Goal: Task Accomplishment & Management: Use online tool/utility

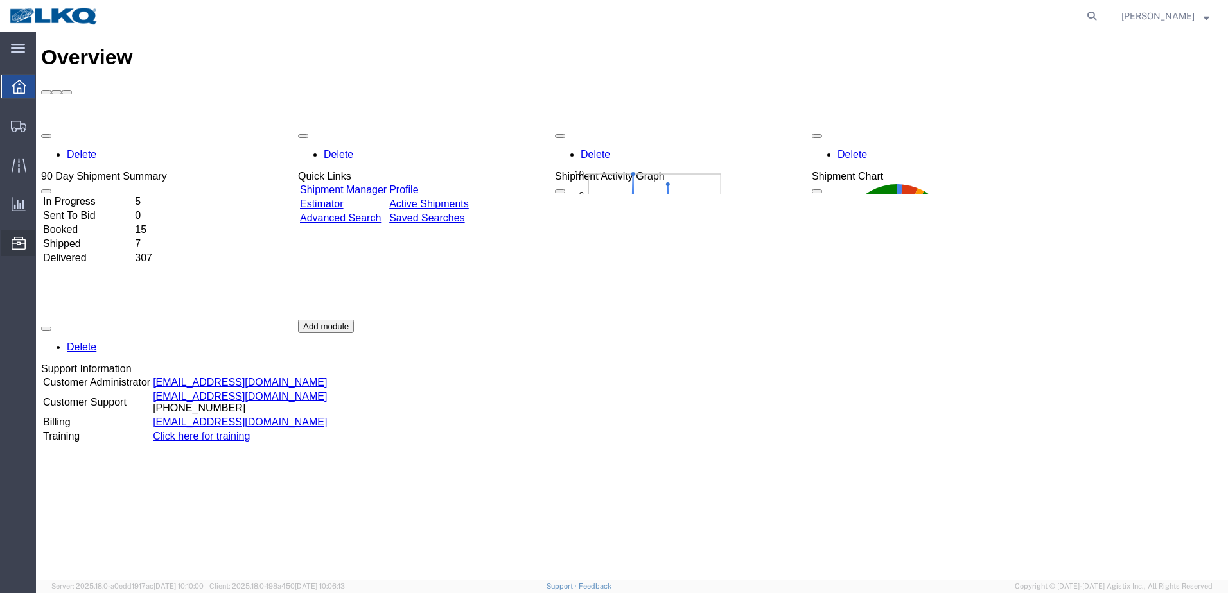
drag, startPoint x: 3, startPoint y: 227, endPoint x: 19, endPoint y: 248, distance: 26.1
click at [19, 248] on icon at bounding box center [19, 243] width 14 height 13
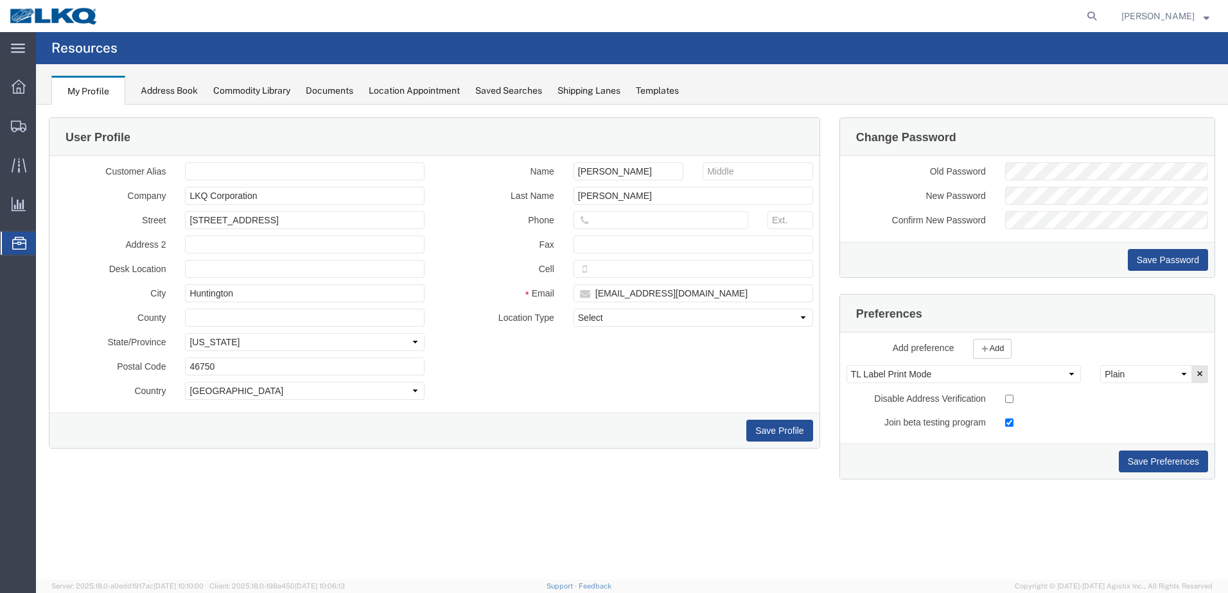
click at [406, 92] on div "Location Appointment" at bounding box center [414, 90] width 91 height 13
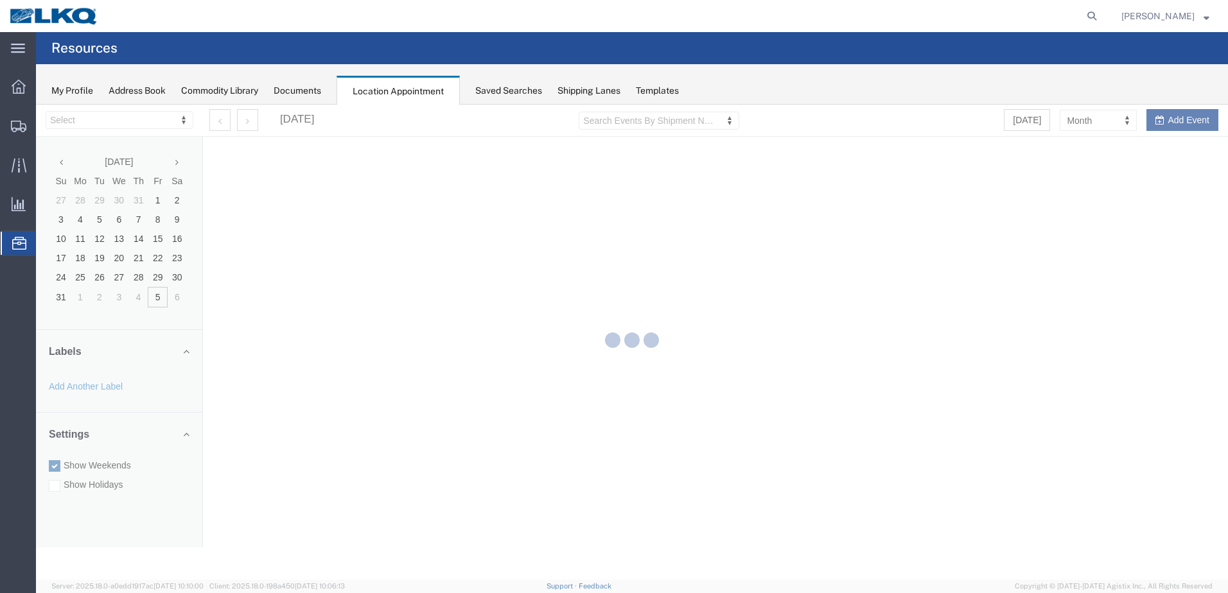
select select "28018"
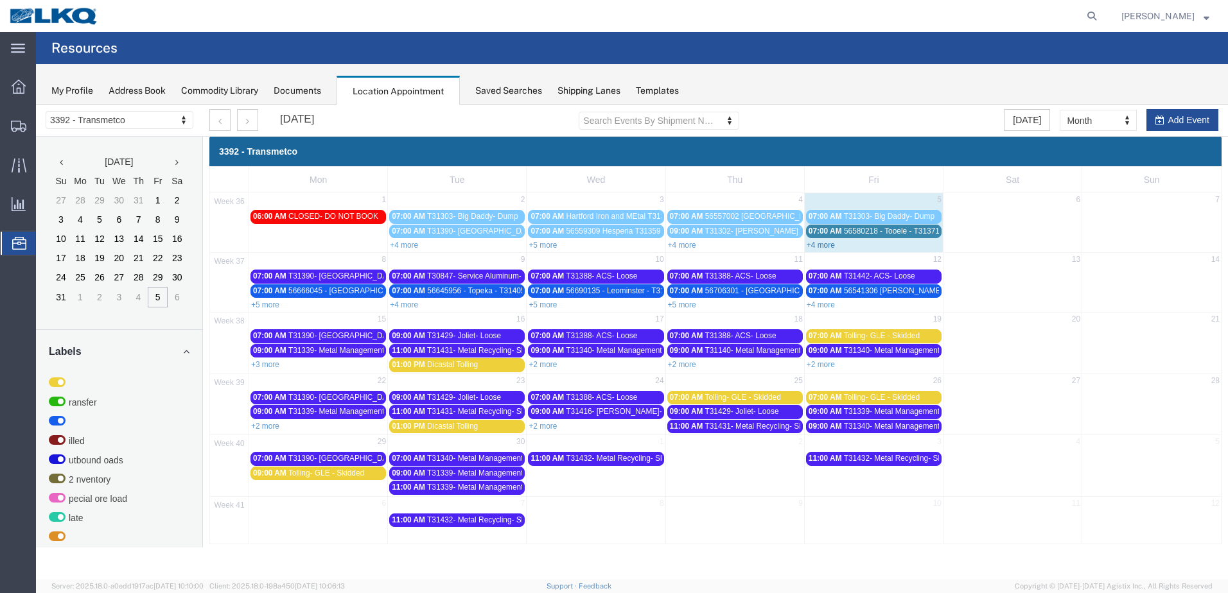
click at [829, 243] on link "+4 more" at bounding box center [820, 245] width 28 height 9
click at [828, 242] on link "+4 more" at bounding box center [820, 245] width 28 height 9
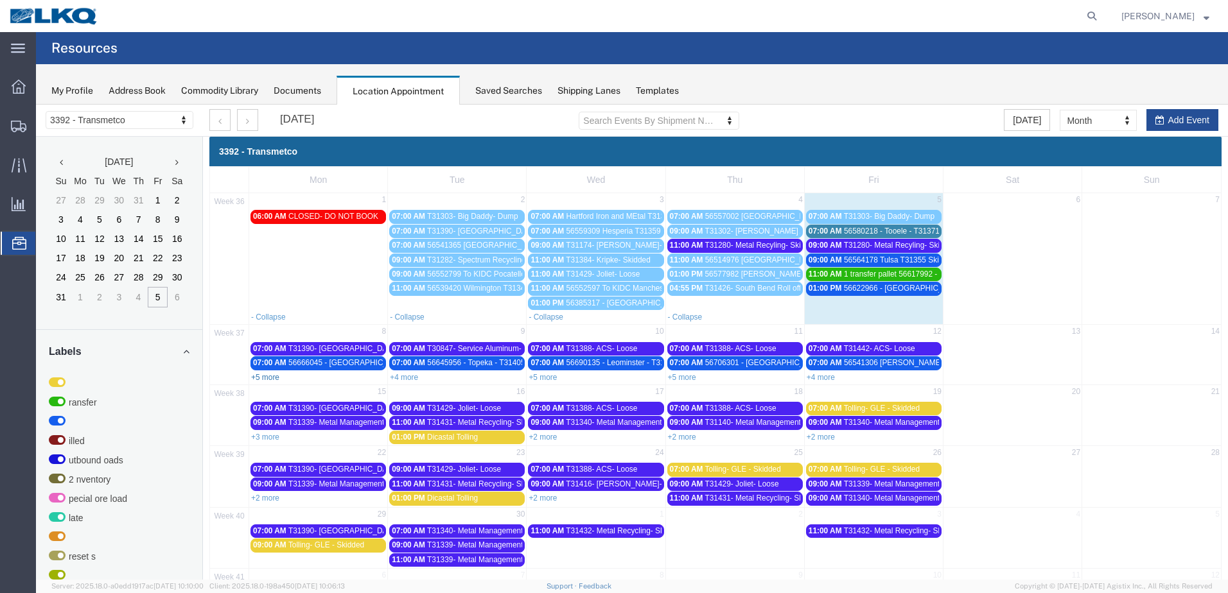
click at [273, 379] on link "+5 more" at bounding box center [265, 377] width 28 height 9
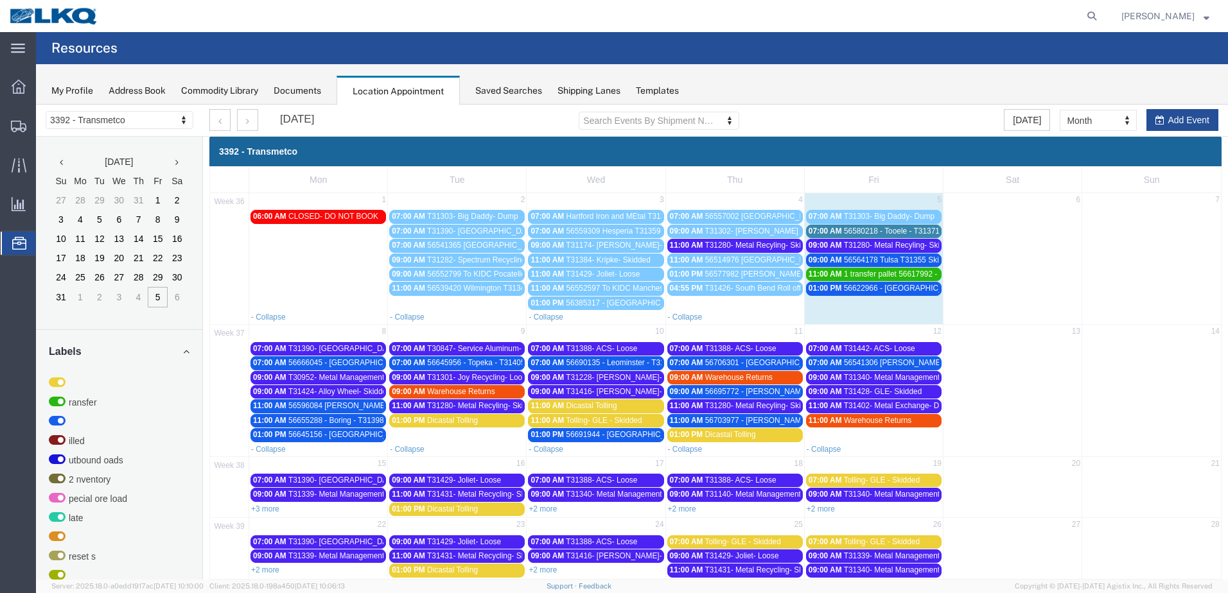
click at [881, 234] on span "56580218 - Tooele - T31371 - Palletized" at bounding box center [911, 231] width 135 height 9
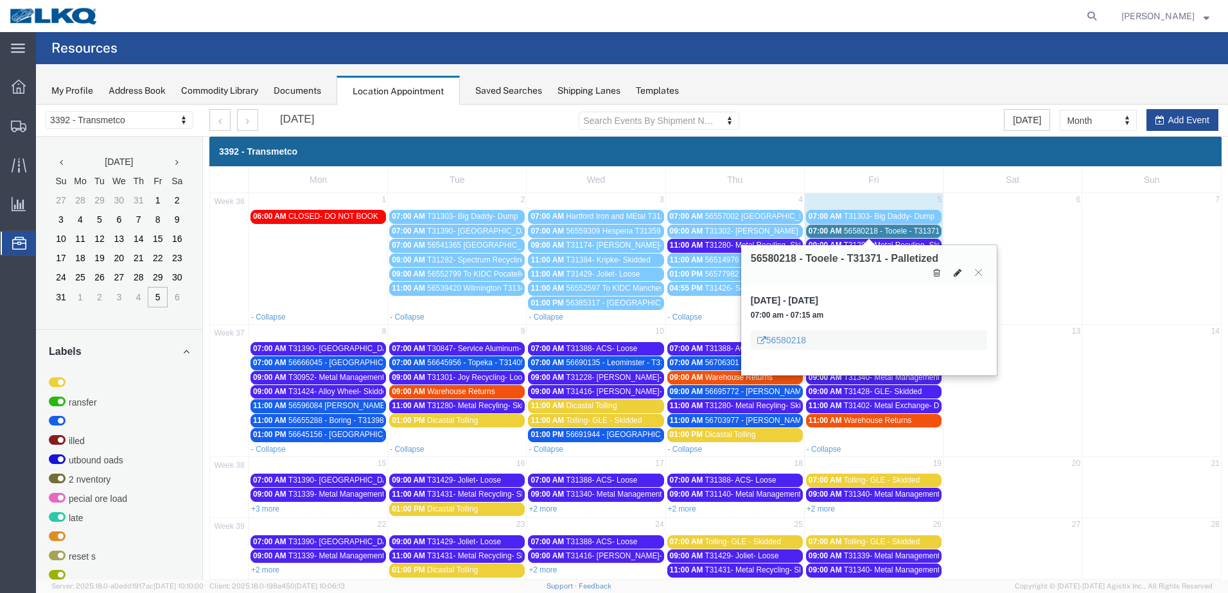
click at [956, 275] on icon at bounding box center [957, 272] width 8 height 9
select select "1"
select select
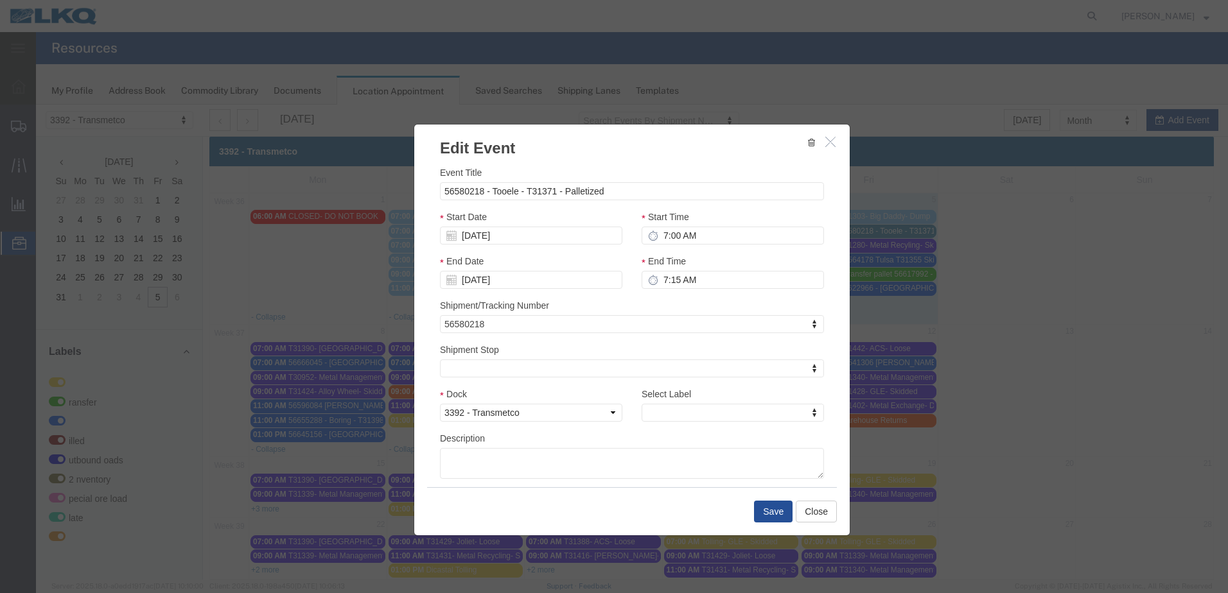
select select
click at [826, 139] on icon "button" at bounding box center [830, 141] width 10 height 11
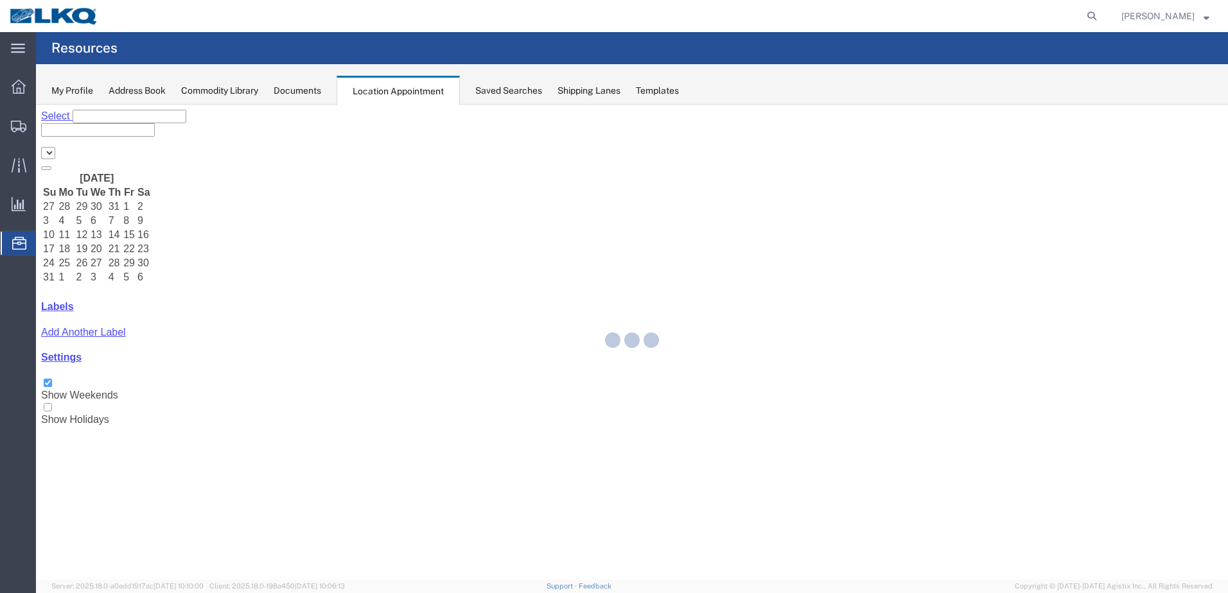
select select "28018"
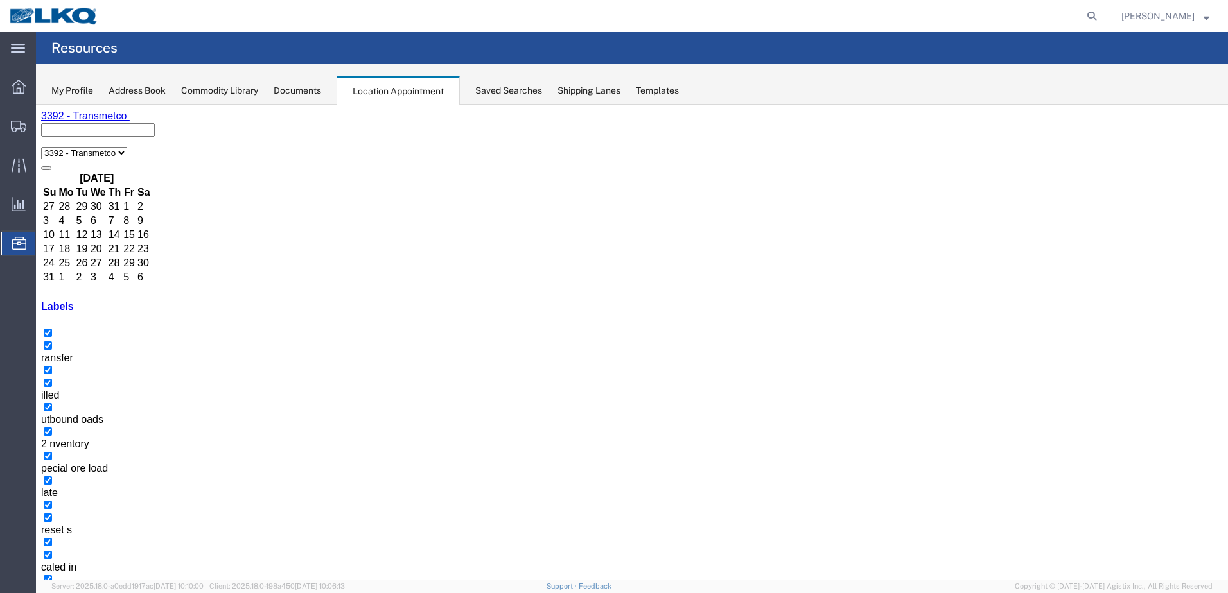
select select "1"
select select "21"
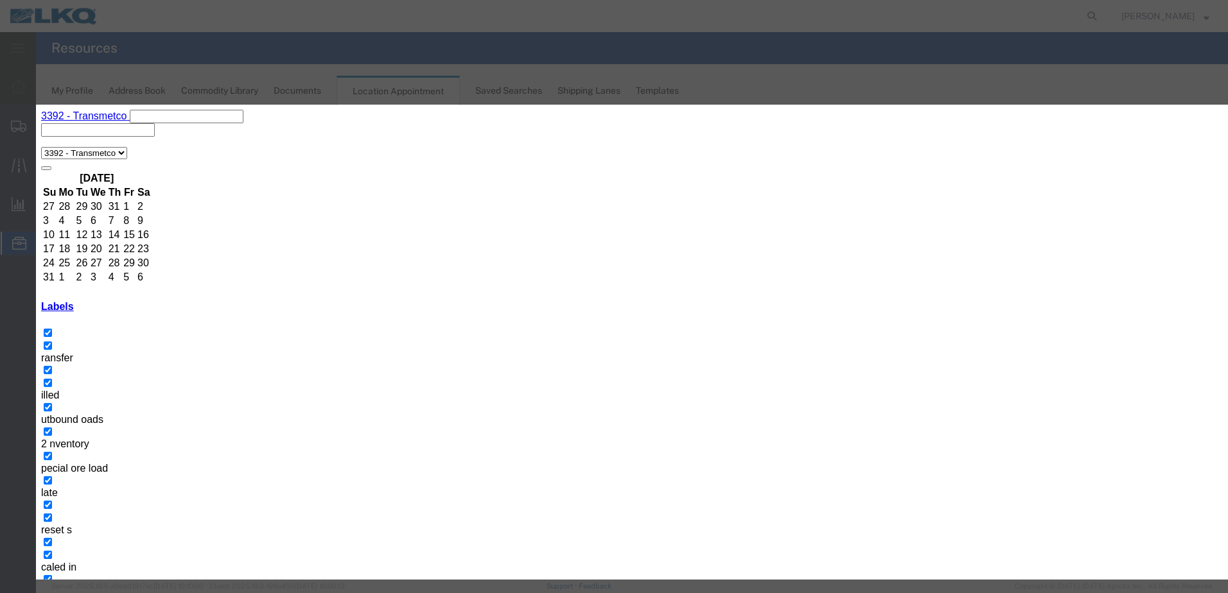
select select
type input "del"
select select "40"
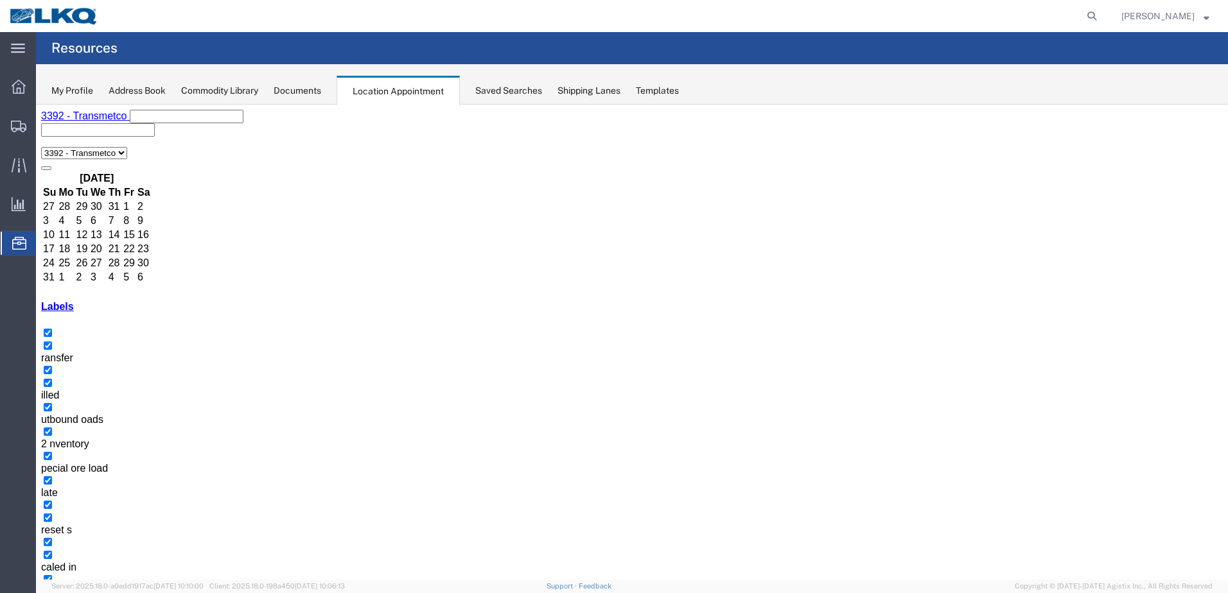
drag, startPoint x: 824, startPoint y: 243, endPoint x: 826, endPoint y: 257, distance: 13.5
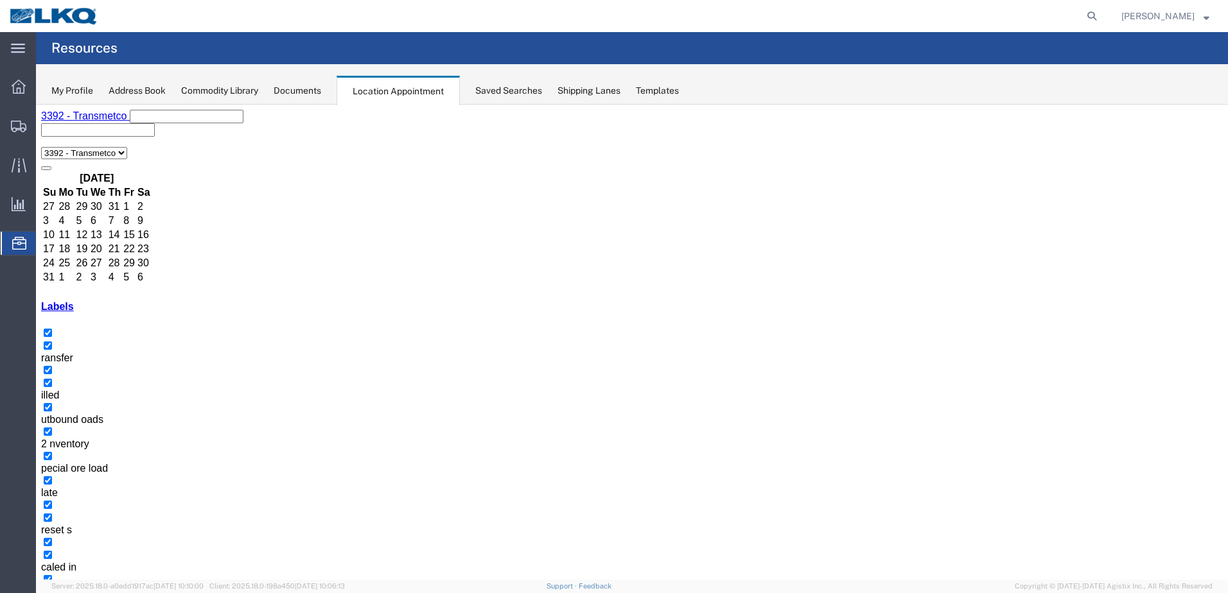
select select "100"
select select "1"
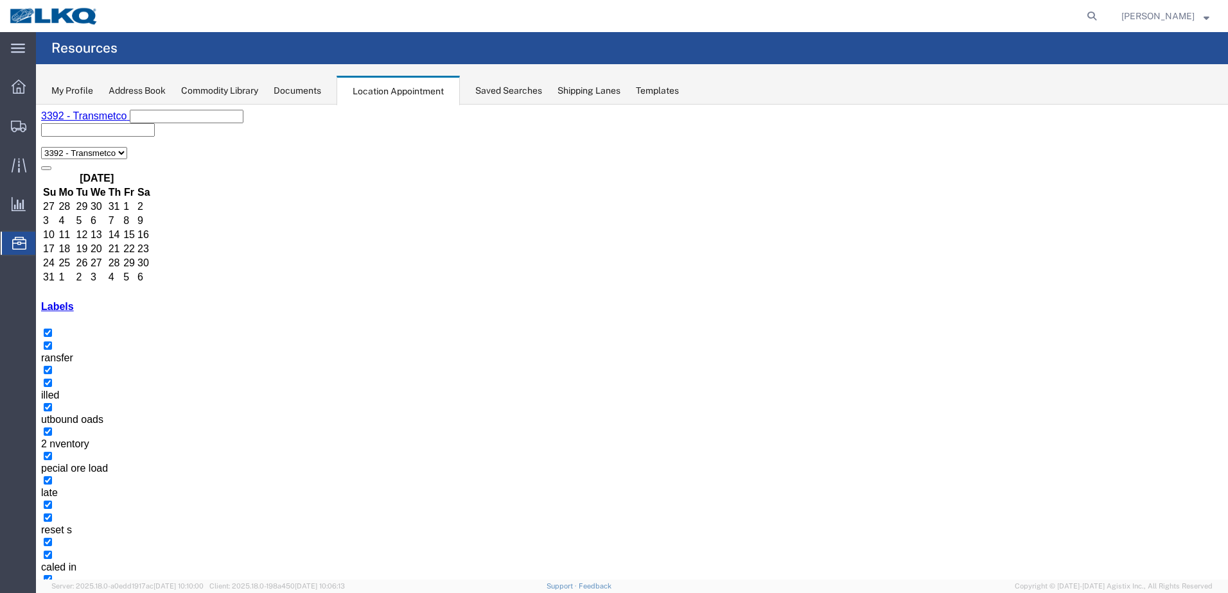
select select "22"
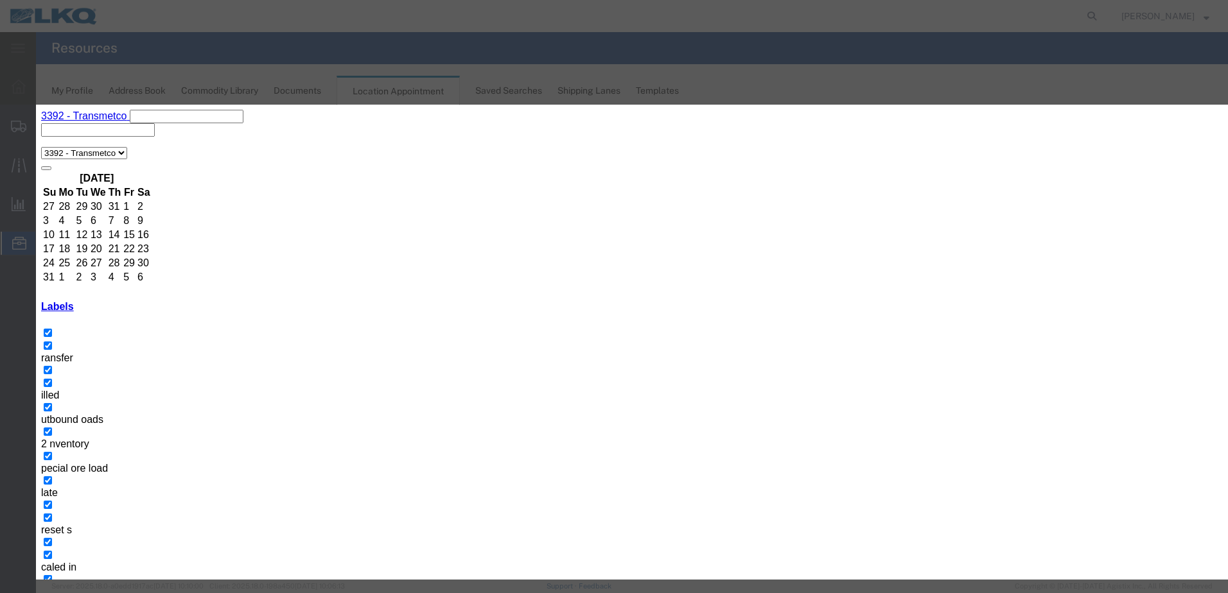
type input "de"
select select "40"
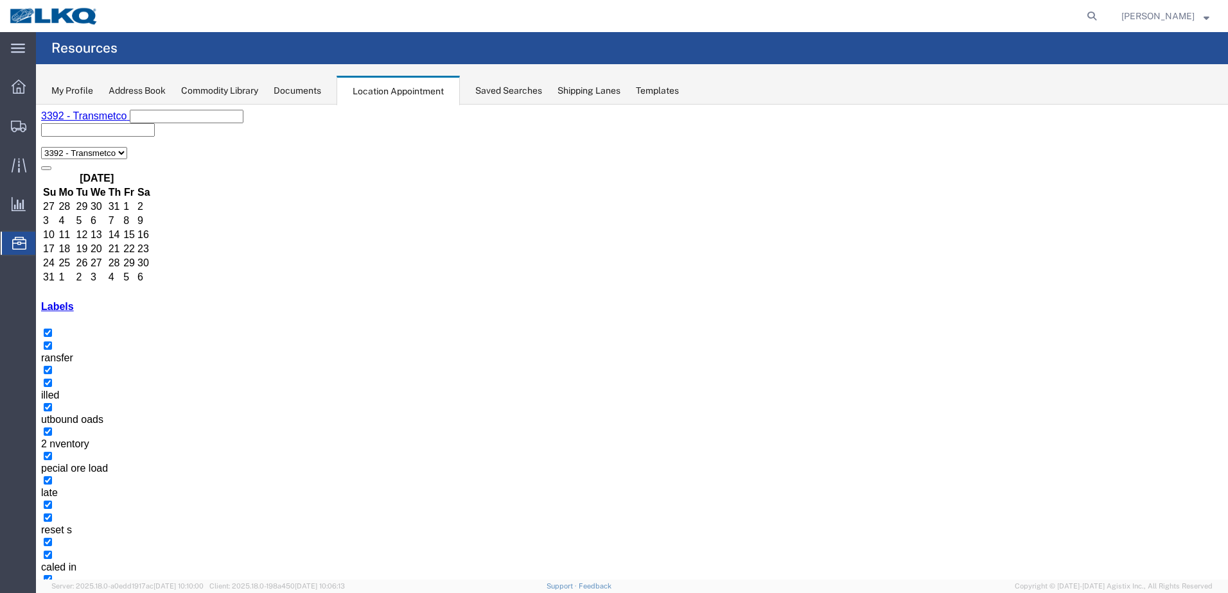
select select "1"
select select "23"
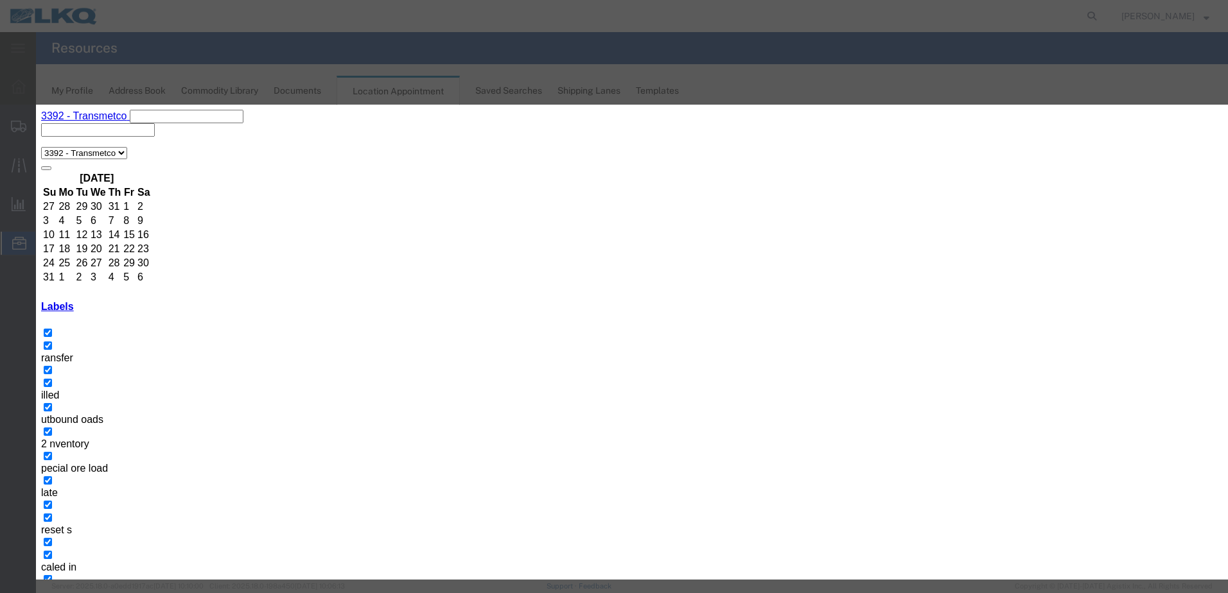
type input "de"
select select "40"
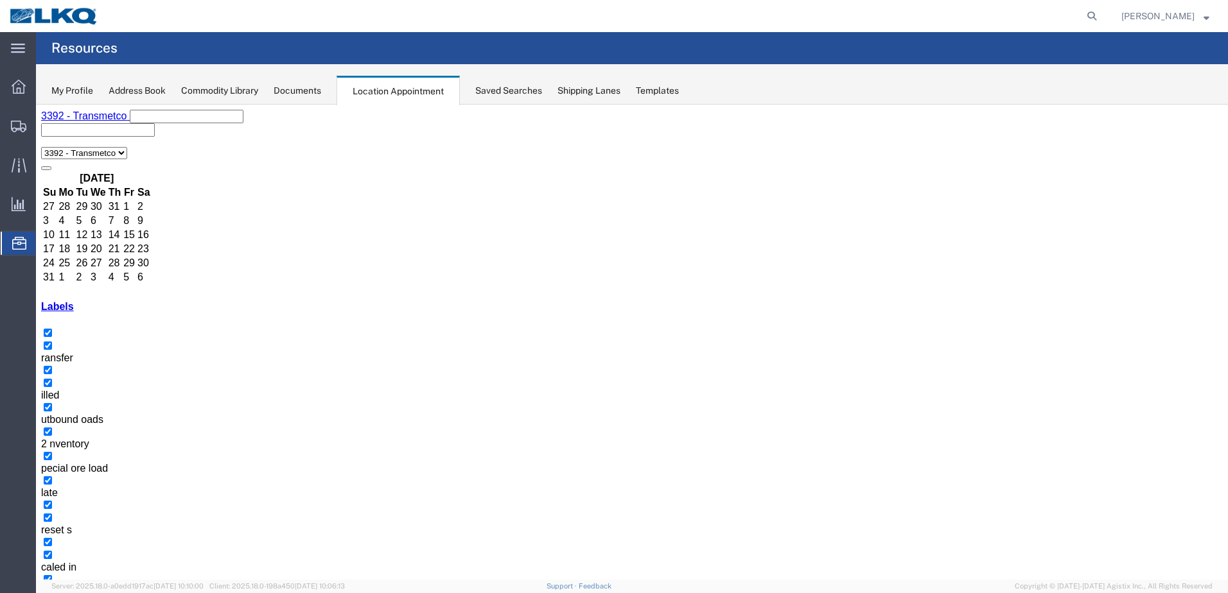
drag, startPoint x: 822, startPoint y: 245, endPoint x: 987, endPoint y: 266, distance: 167.0
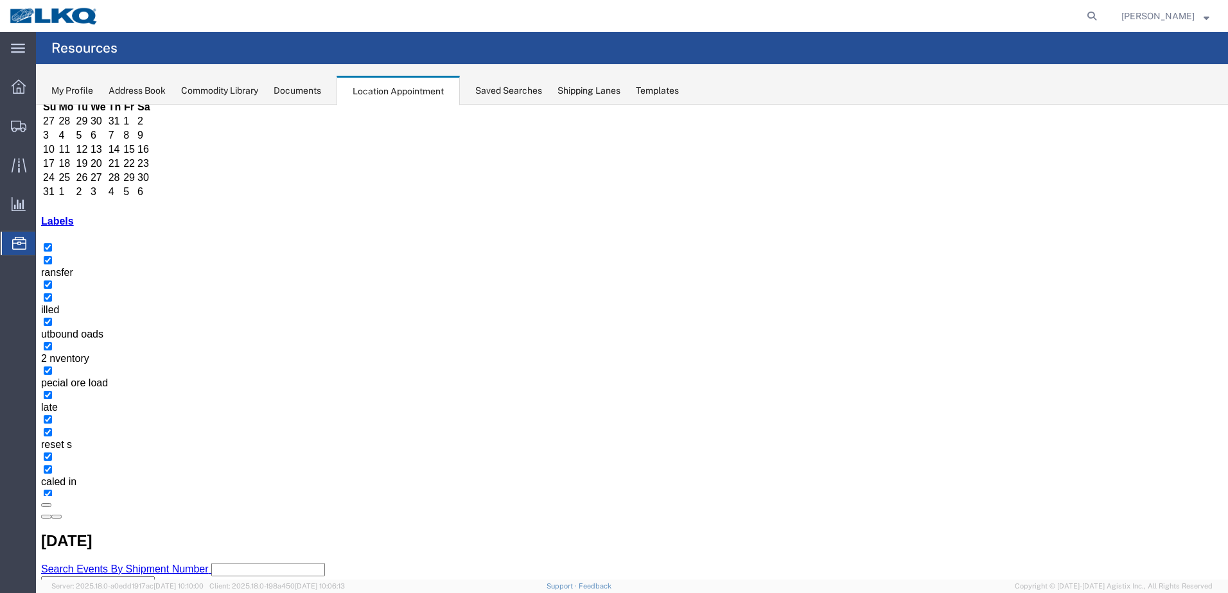
scroll to position [92, 0]
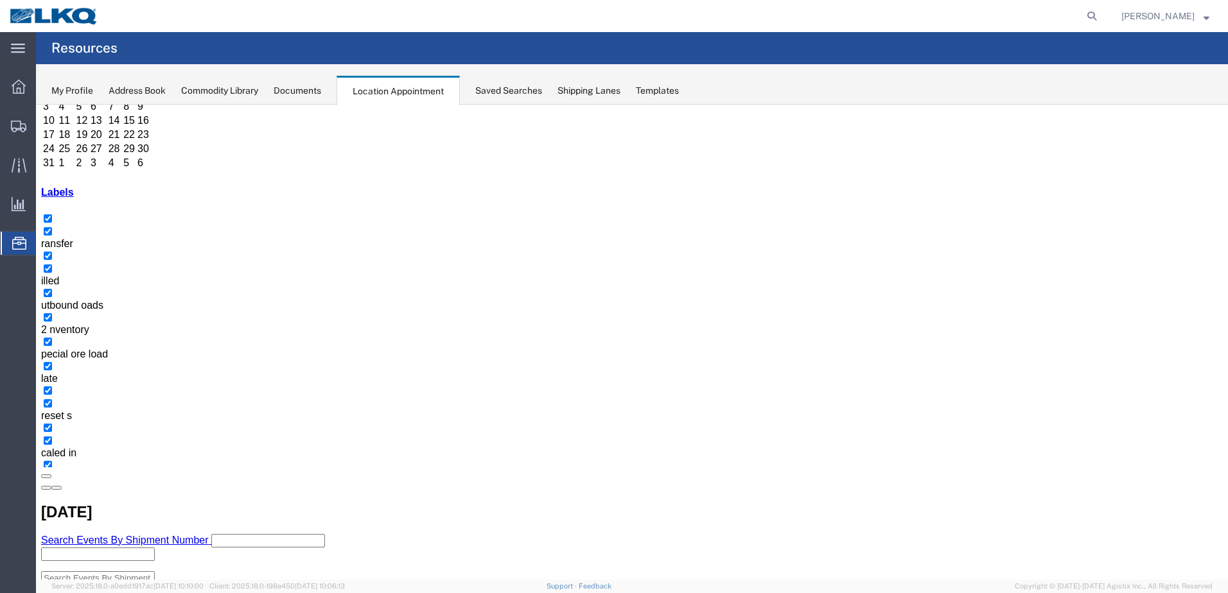
scroll to position [119, 0]
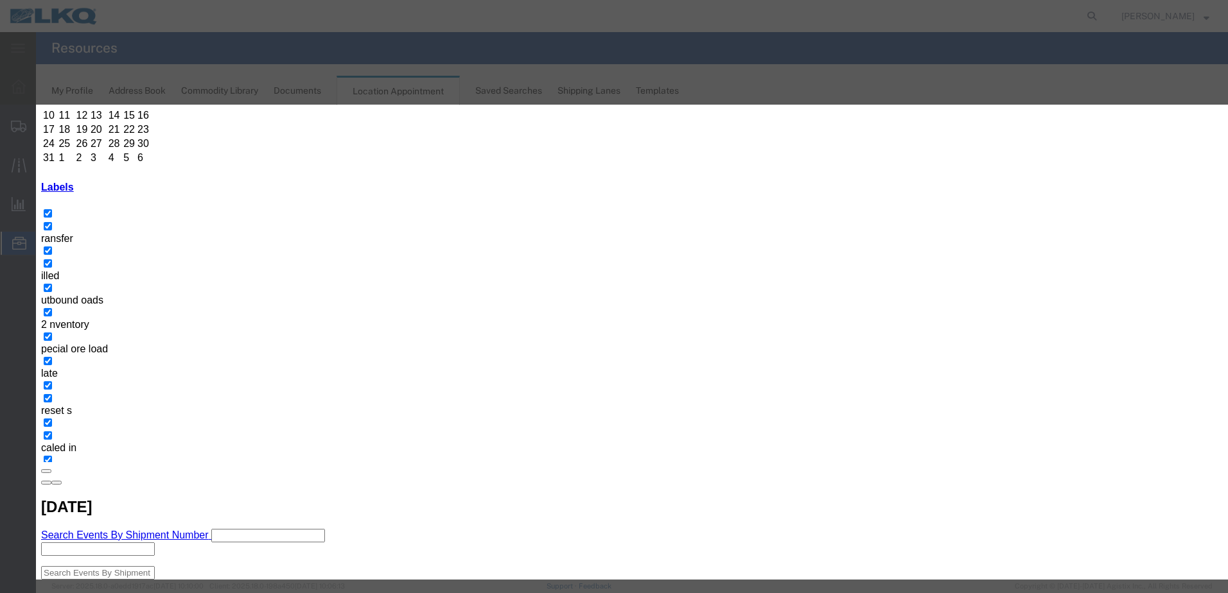
type input "T31391- Coretech- Dump"
type input "7:00 AM"
type input "th"
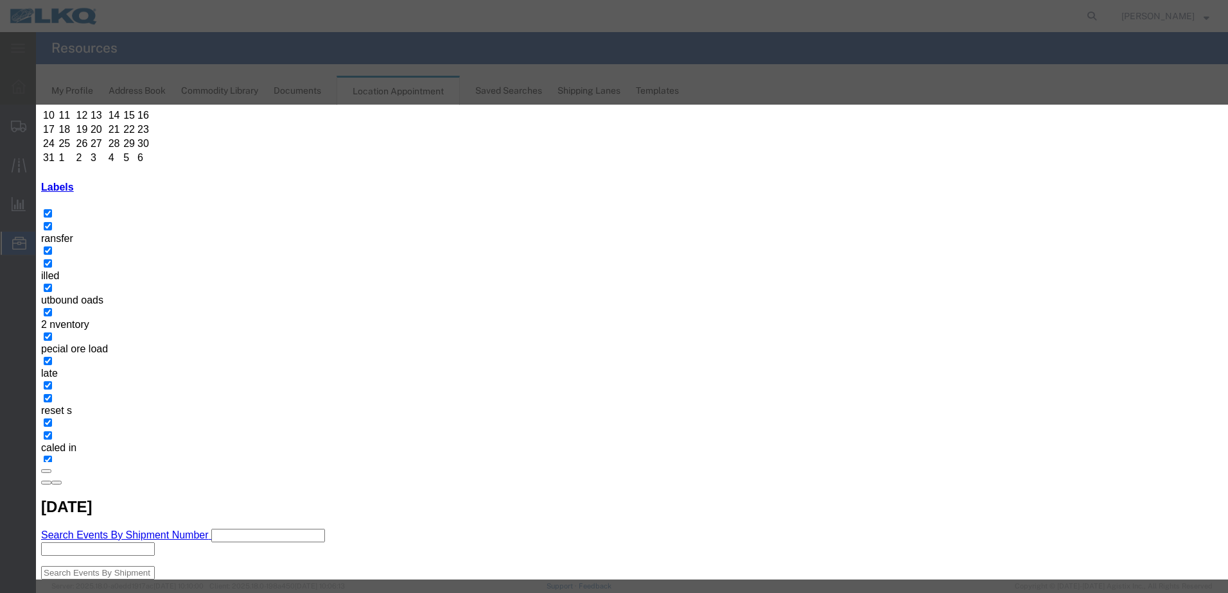
select select "23"
drag, startPoint x: 550, startPoint y: 190, endPoint x: 437, endPoint y: 191, distance: 112.4
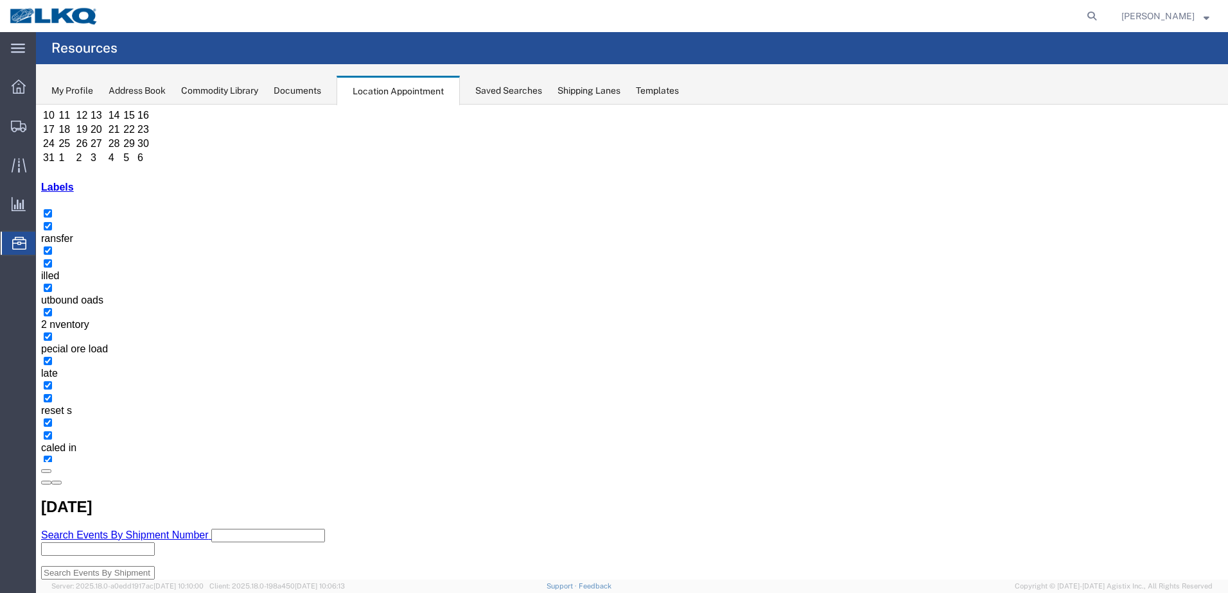
scroll to position [0, 0]
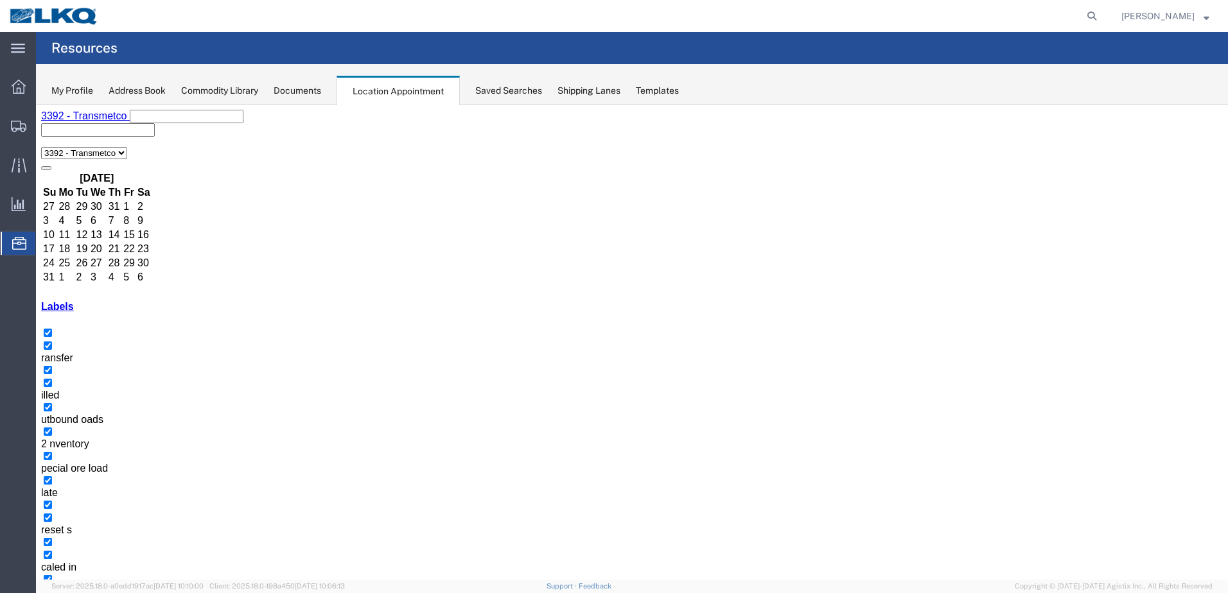
select select "1"
select select
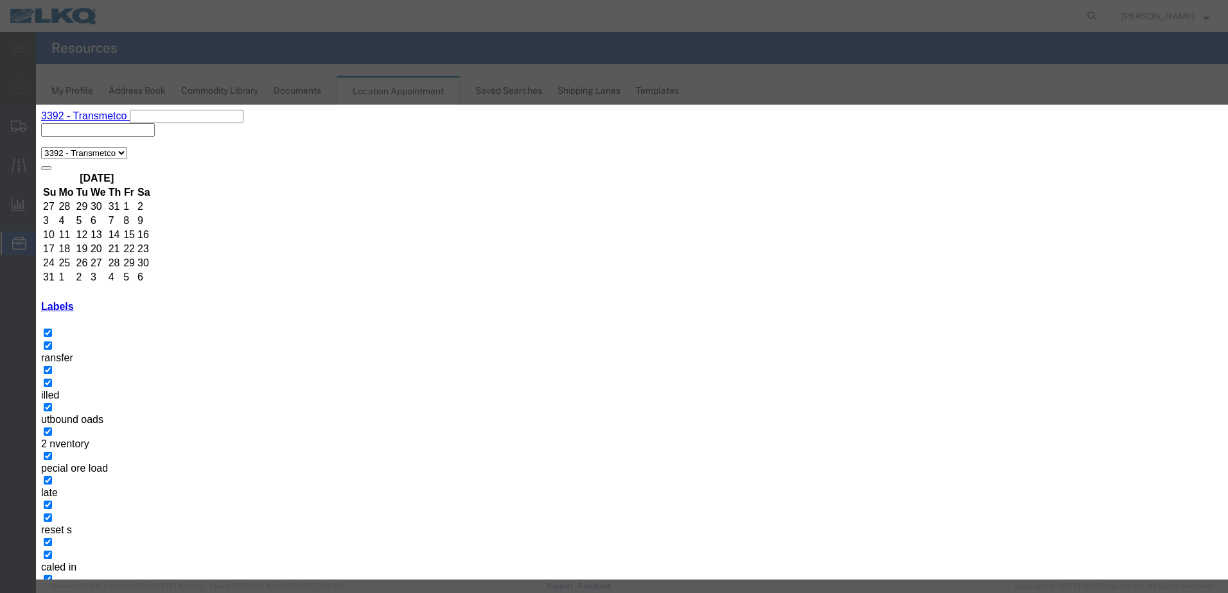
paste input "T31391- Coretech- Dump"
type input "T31391- Coretech- Dump"
type input "1:00 pm"
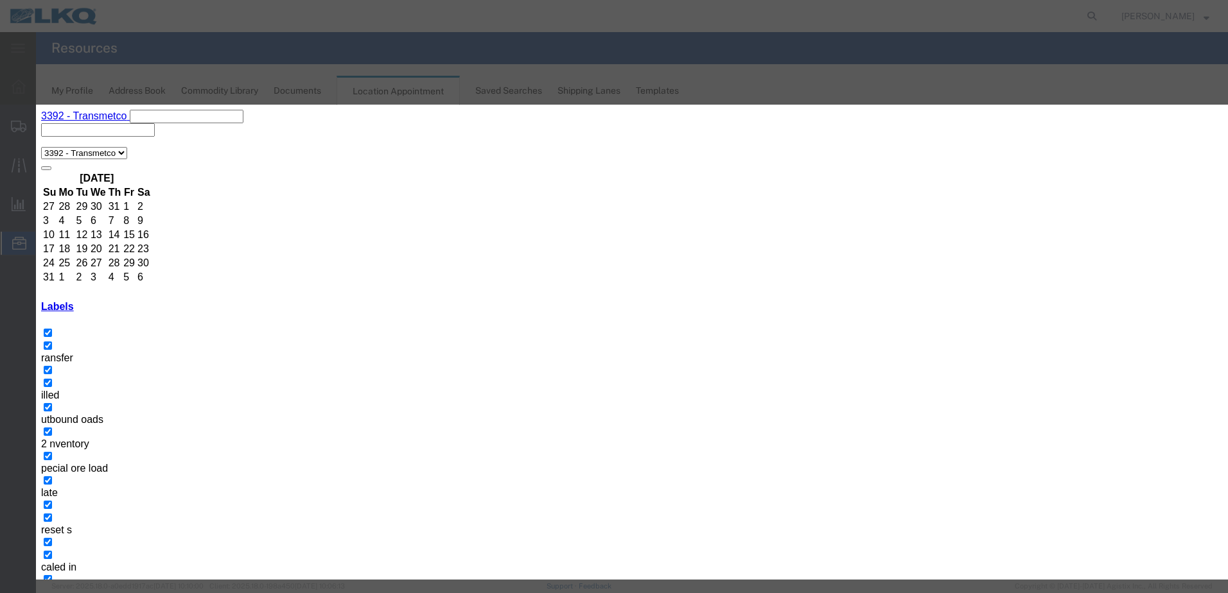
type input "th"
select select "23"
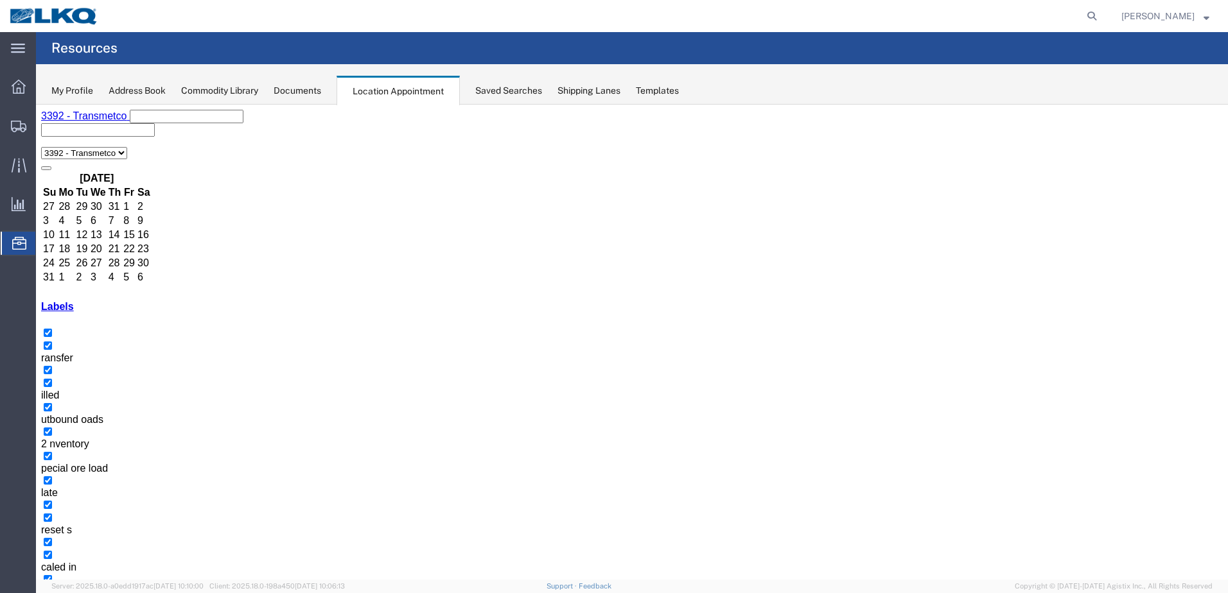
drag, startPoint x: 815, startPoint y: 248, endPoint x: 818, endPoint y: 257, distance: 8.7
drag, startPoint x: 957, startPoint y: 331, endPoint x: 966, endPoint y: 361, distance: 31.5
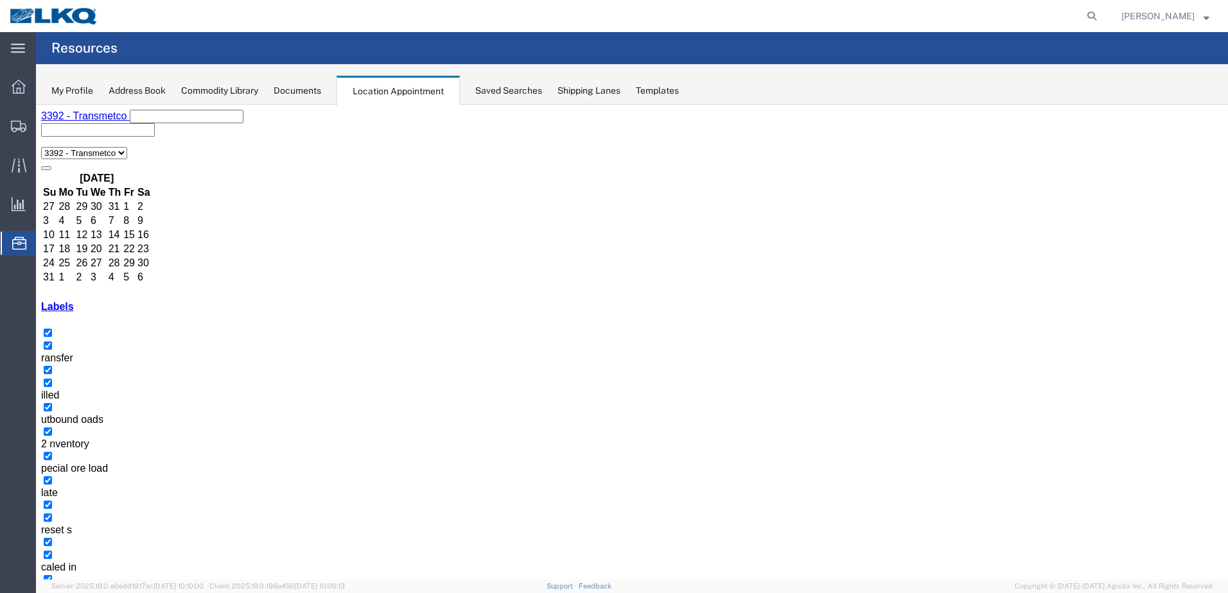
select select "1"
select select "22"
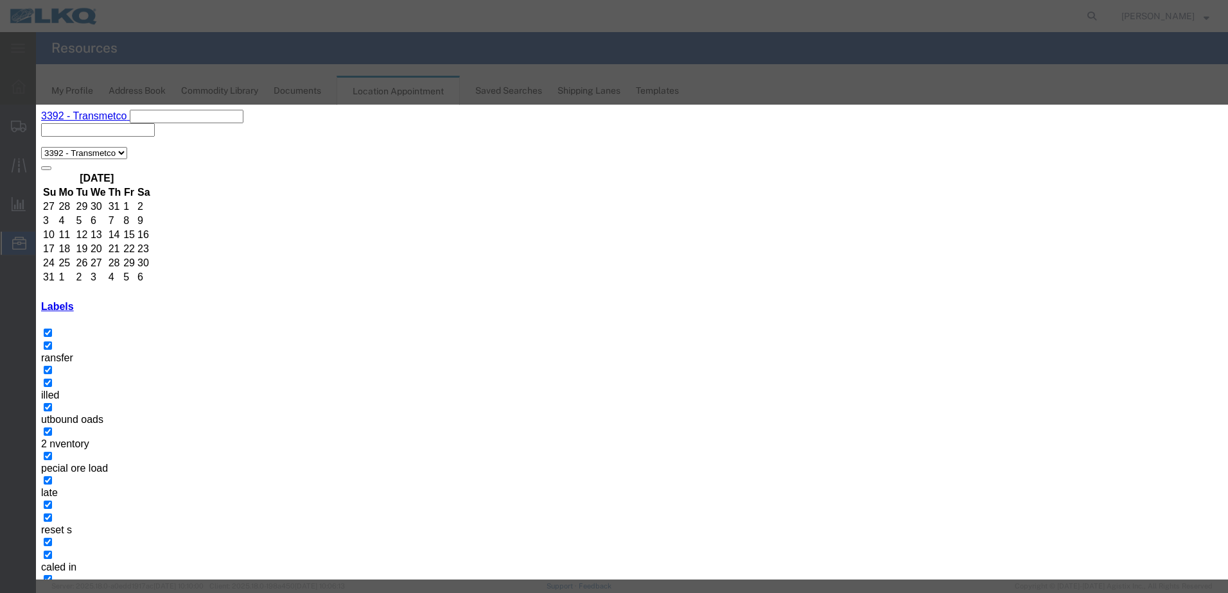
select select
type input "de"
select select "40"
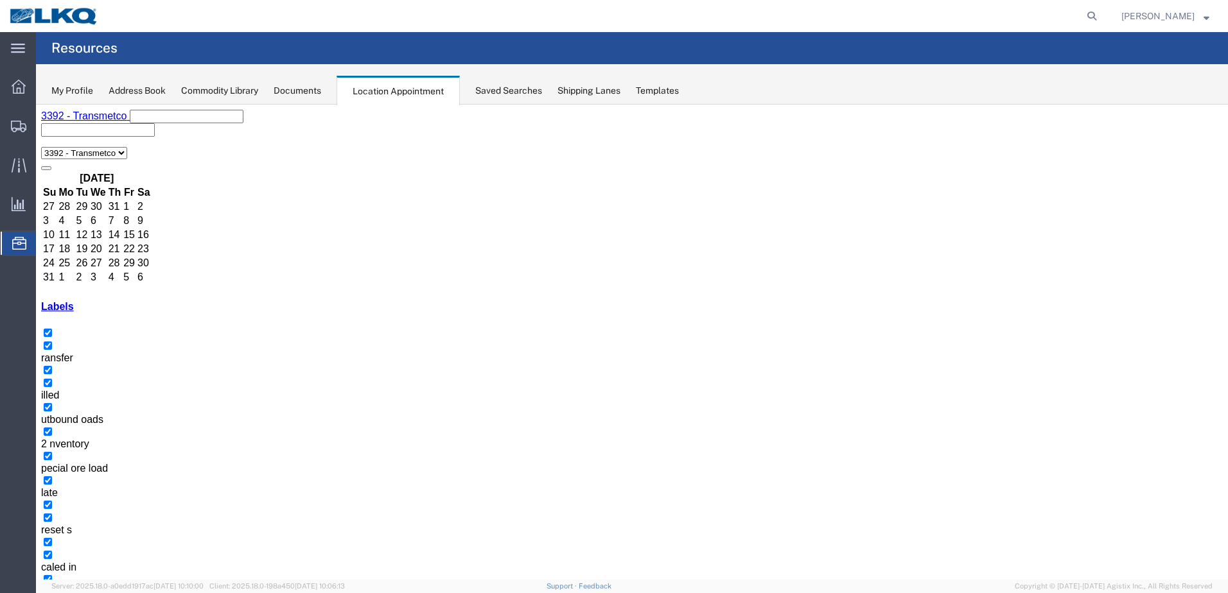
drag, startPoint x: 268, startPoint y: 306, endPoint x: 379, endPoint y: 335, distance: 114.8
